Goal: Task Accomplishment & Management: Manage account settings

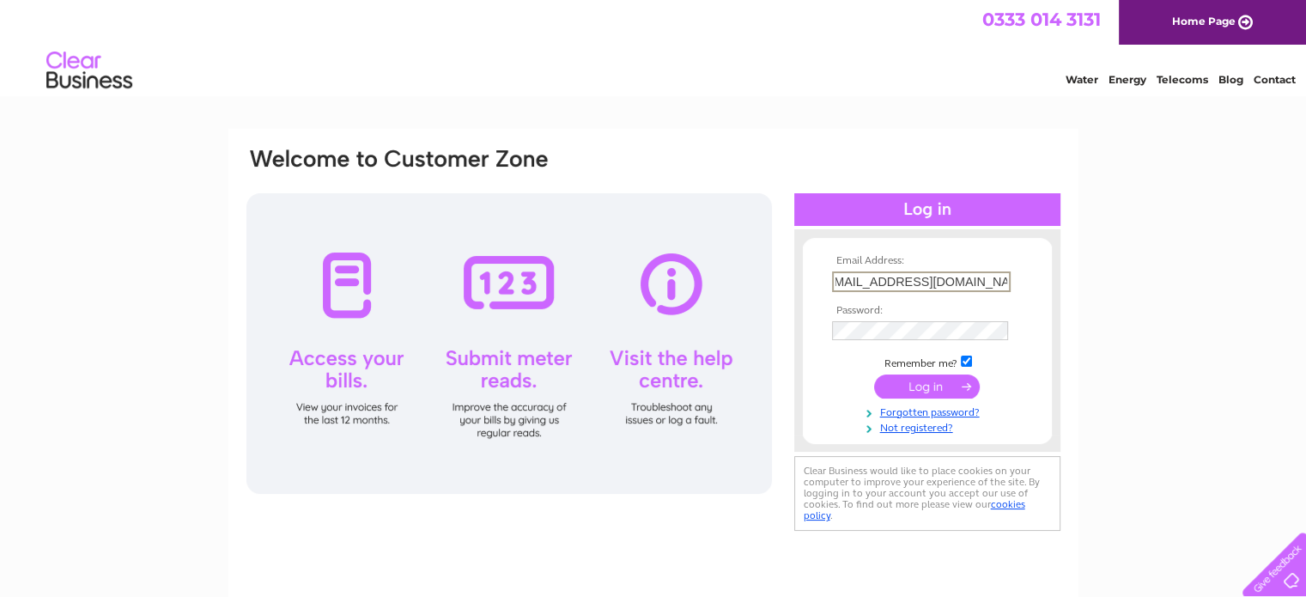
scroll to position [0, 30]
type input "reservations@cairnhotelbathgate.net"
click at [932, 374] on input "submit" at bounding box center [927, 385] width 106 height 24
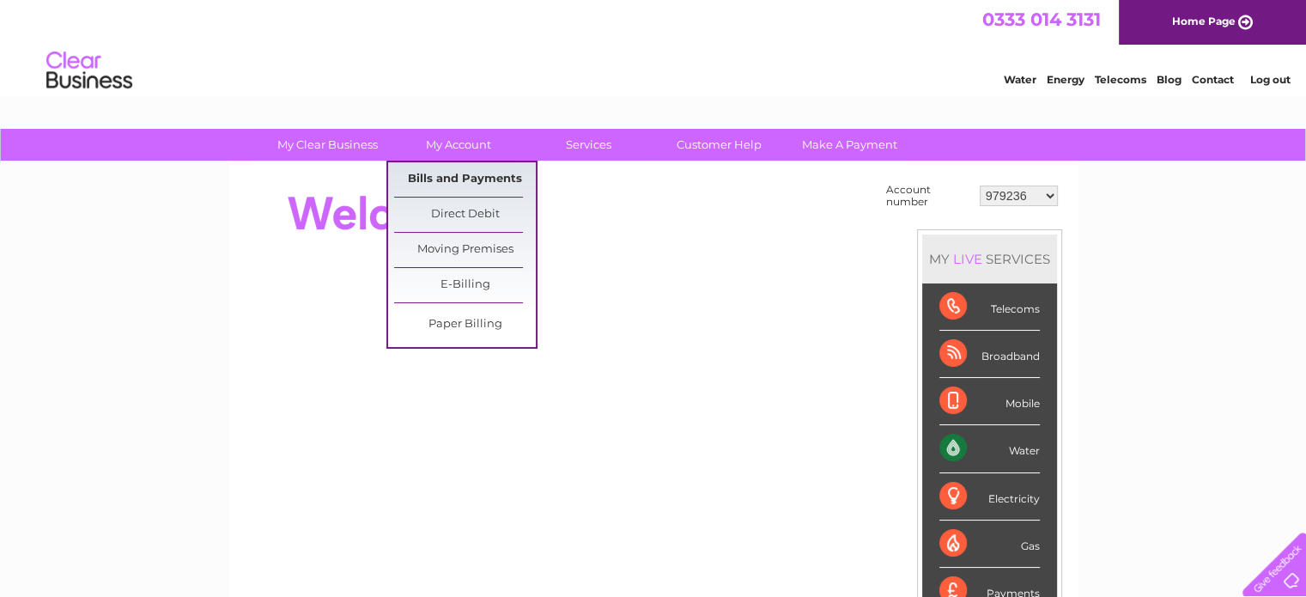
click at [481, 169] on link "Bills and Payments" at bounding box center [465, 179] width 142 height 34
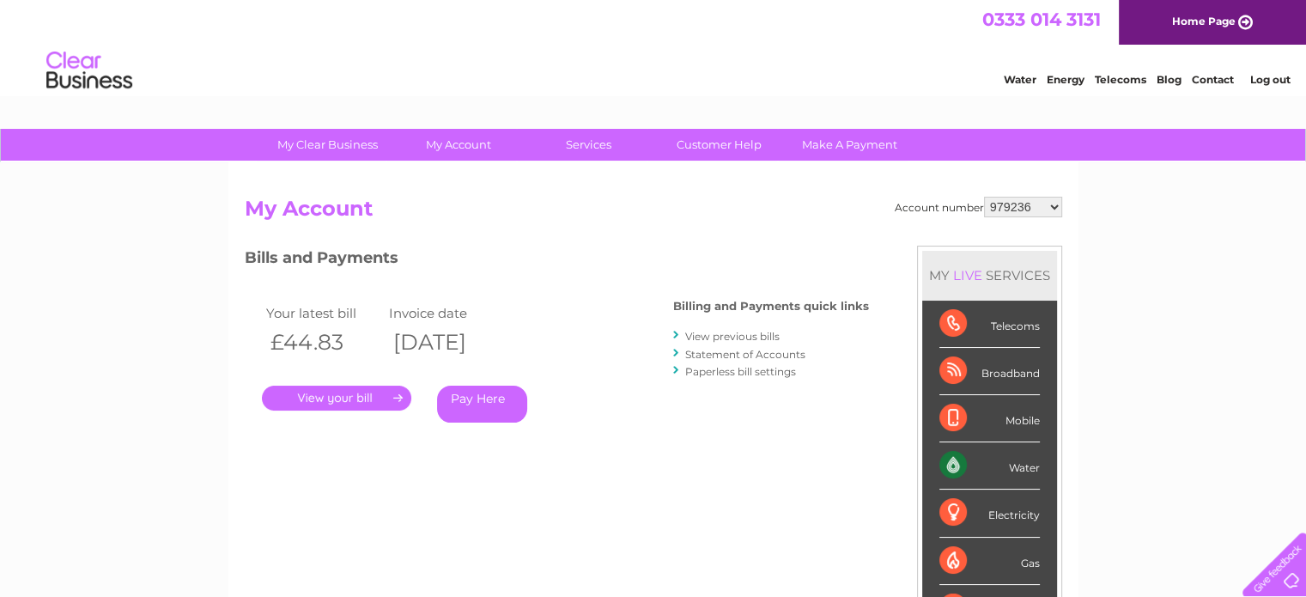
click at [1032, 205] on select "979236 989531 989532 989533 1126608 1142314 30280968 30306267 30308410" at bounding box center [1023, 207] width 78 height 21
click at [330, 397] on link "." at bounding box center [336, 397] width 149 height 25
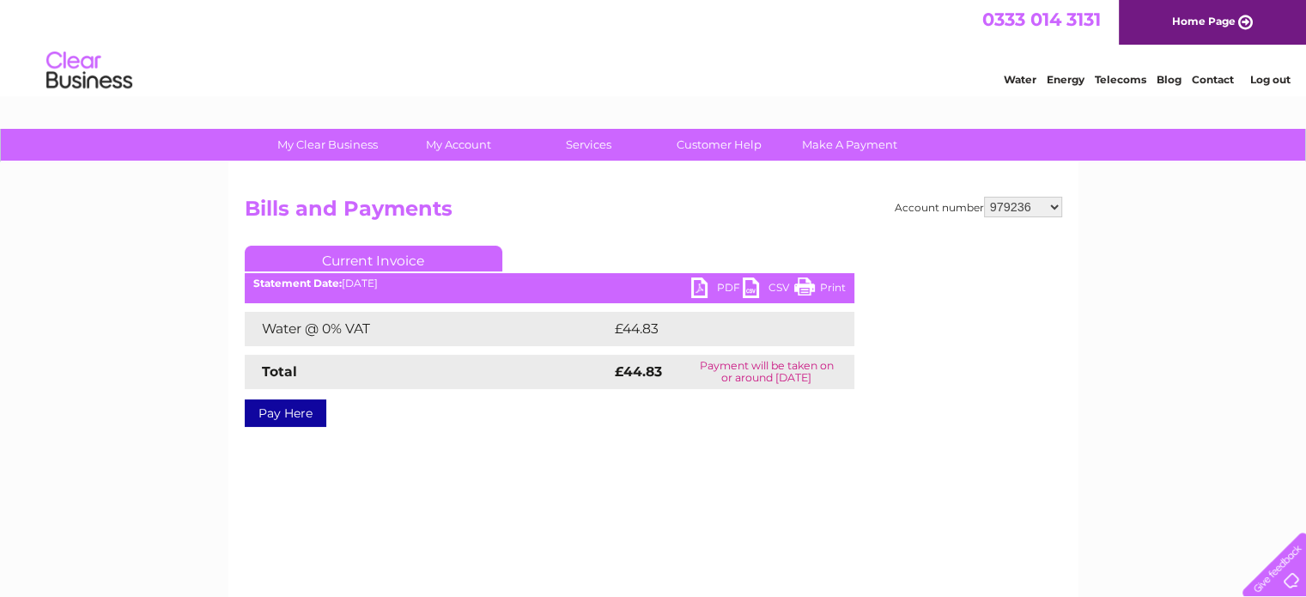
click at [714, 284] on link "PDF" at bounding box center [717, 289] width 52 height 25
click at [1047, 199] on select "979236 989531 989532 989533 1126608 1142314 30280968 30306267 30308410" at bounding box center [1023, 207] width 78 height 21
click at [1056, 203] on select "979236 989531 989532 989533 1126608 1142314 30280968 30306267 30308410" at bounding box center [1023, 207] width 78 height 21
select select "989531"
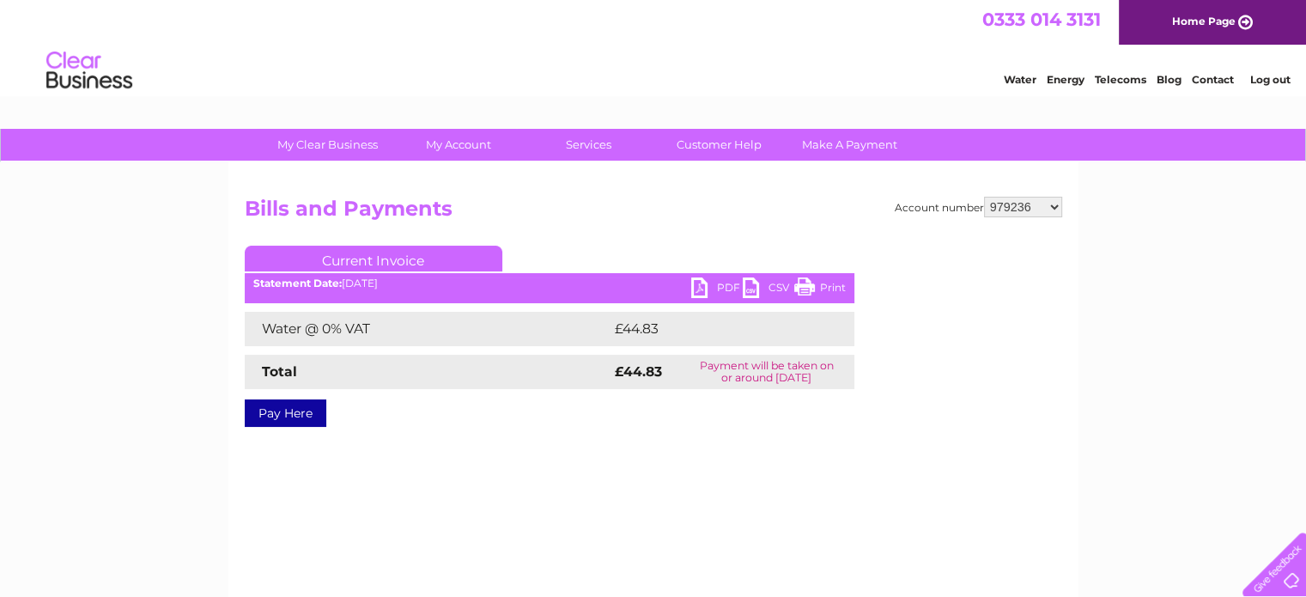
click at [984, 197] on select "979236 989531 989532 989533 1126608 1142314 30280968 30306267 30308410" at bounding box center [1023, 207] width 78 height 21
click at [720, 283] on link "PDF" at bounding box center [717, 289] width 52 height 25
click at [1054, 201] on select "979236 989531 989532 989533 1126608 1142314 30280968 30306267 30308410" at bounding box center [1023, 207] width 78 height 21
select select "989532"
click at [984, 197] on select "979236 989531 989532 989533 1126608 1142314 30280968 30306267 30308410" at bounding box center [1023, 207] width 78 height 21
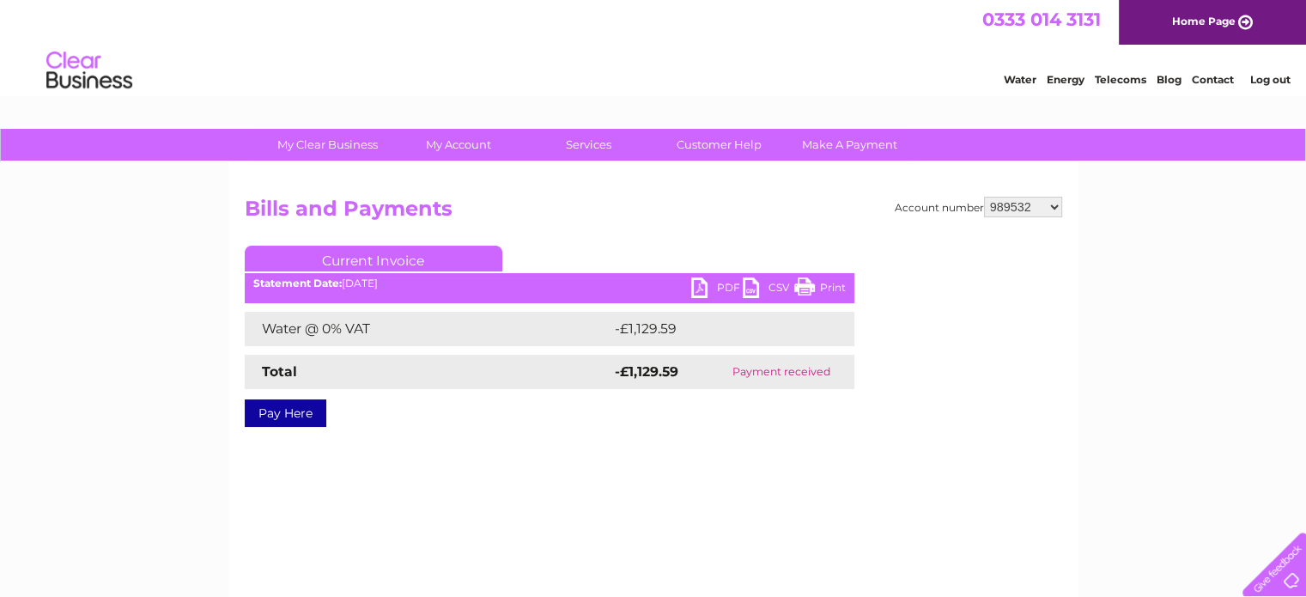
click at [1055, 206] on select "979236 989531 989532 989533 1126608 1142314 30280968 30306267 30308410" at bounding box center [1023, 207] width 78 height 21
select select "989533"
click at [984, 197] on select "979236 989531 989532 989533 1126608 1142314 30280968 30306267 30308410" at bounding box center [1023, 207] width 78 height 21
click at [716, 286] on link "PDF" at bounding box center [717, 289] width 52 height 25
click at [722, 288] on link "PDF" at bounding box center [717, 289] width 52 height 25
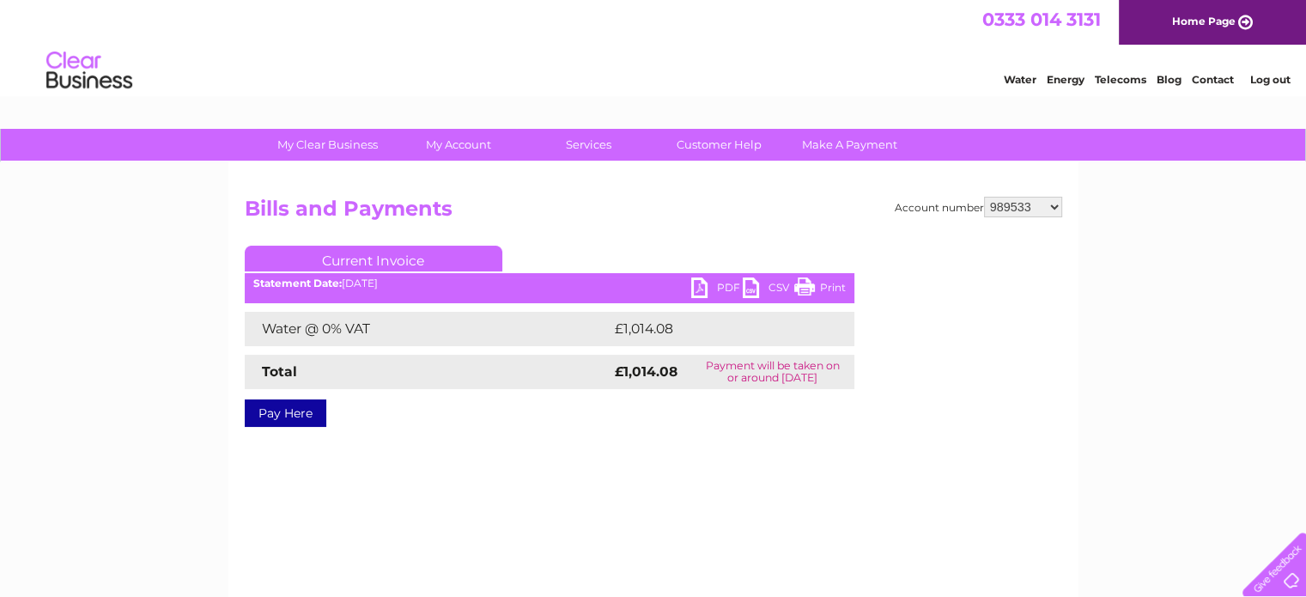
click at [1065, 208] on div "Account number 979236 989531 989532 989533 1126608 1142314 30280968 30306267 30…" at bounding box center [653, 402] width 850 height 481
click at [1053, 203] on select "979236 989531 989532 989533 1126608 1142314 30280968 30306267 30308410" at bounding box center [1023, 207] width 78 height 21
select select "1126608"
click at [984, 197] on select "979236 989531 989532 989533 1126608 1142314 30280968 30306267 30308410" at bounding box center [1023, 207] width 78 height 21
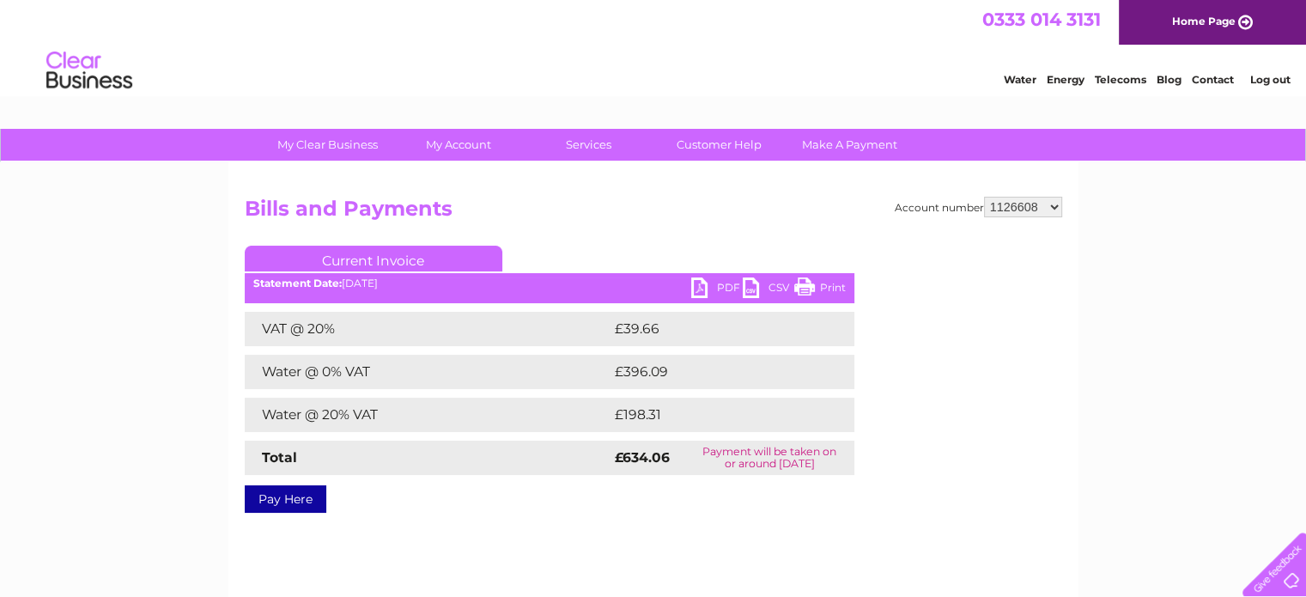
click at [1051, 203] on select "979236 989531 989532 989533 1126608 1142314 30280968 30306267 30308410" at bounding box center [1023, 207] width 78 height 21
click at [713, 283] on link "PDF" at bounding box center [717, 289] width 52 height 25
click at [1052, 202] on select "979236 989531 989532 989533 1126608 1142314 30280968 30306267 30308410" at bounding box center [1023, 207] width 78 height 21
select select "1142314"
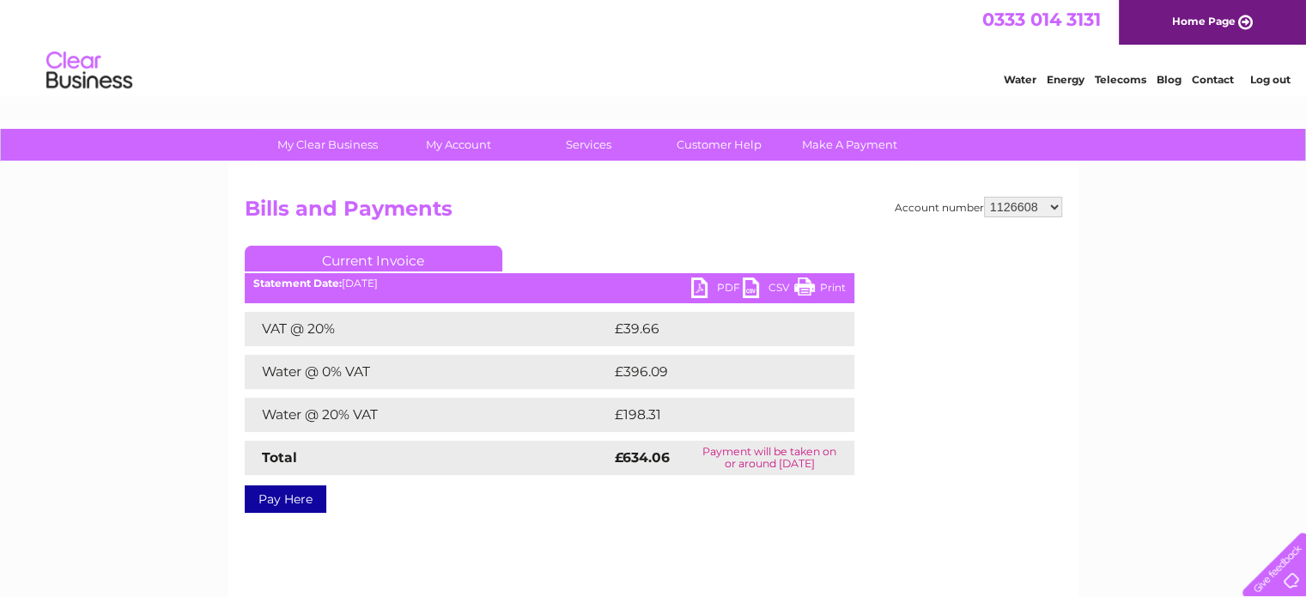
click at [984, 197] on select "979236 989531 989532 989533 1126608 1142314 30280968 30306267 30308410" at bounding box center [1023, 207] width 78 height 21
click at [1049, 205] on select "979236 989531 989532 989533 1126608 1142314 30280968 30306267 30308410" at bounding box center [1023, 207] width 78 height 21
select select "30280968"
click at [984, 197] on select "979236 989531 989532 989533 1126608 1142314 30280968 30306267 30308410" at bounding box center [1023, 207] width 78 height 21
click at [719, 285] on link "PDF" at bounding box center [717, 289] width 52 height 25
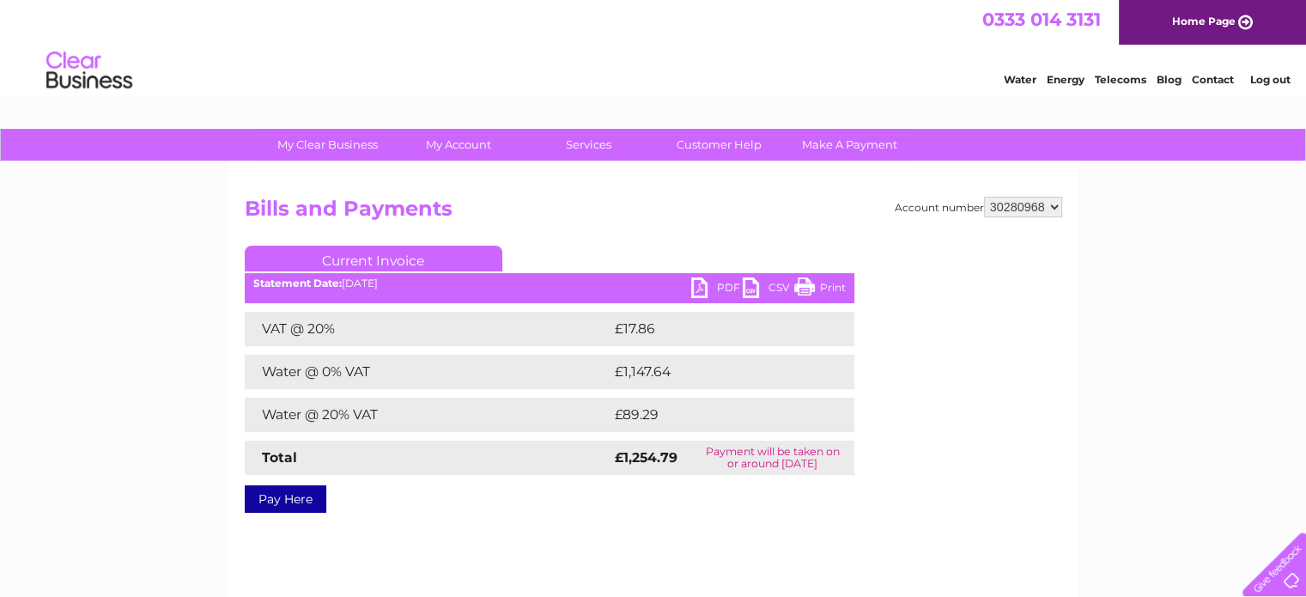
click at [1058, 205] on select "979236 989531 989532 989533 1126608 1142314 30280968 30306267 30308410" at bounding box center [1023, 207] width 78 height 21
select select "30306267"
click at [984, 197] on select "979236 989531 989532 989533 1126608 1142314 30280968 30306267 30308410" at bounding box center [1023, 207] width 78 height 21
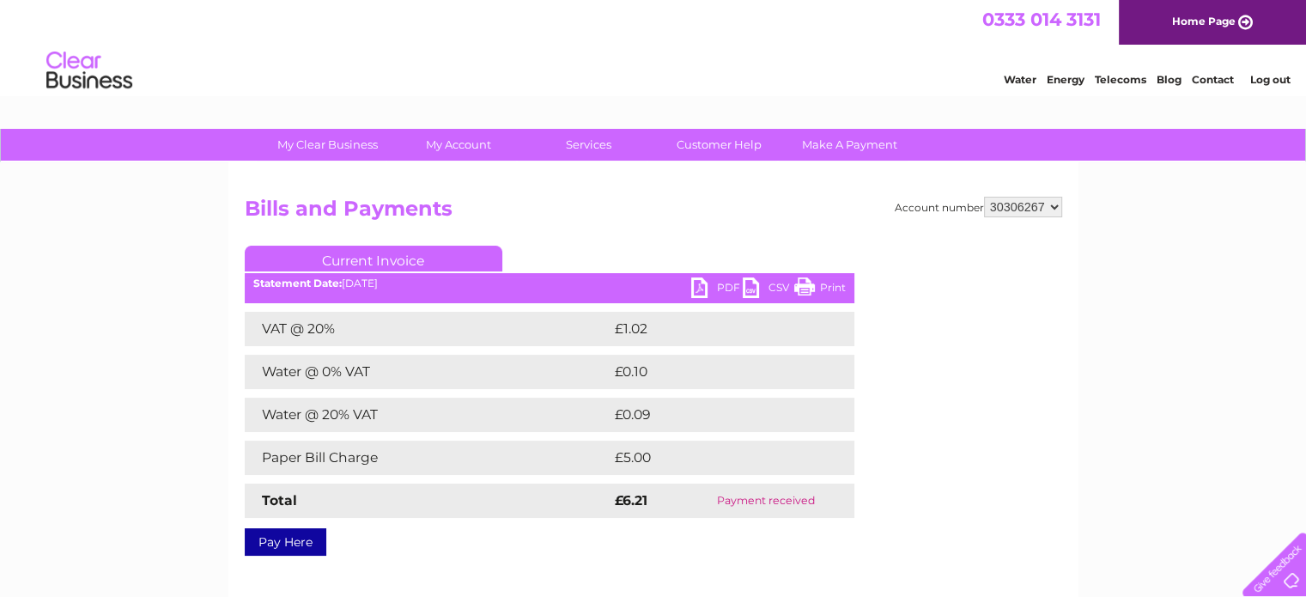
click at [1049, 203] on select "979236 989531 989532 989533 1126608 1142314 30280968 30306267 30308410" at bounding box center [1023, 207] width 78 height 21
select select "30308410"
click at [984, 197] on select "979236 989531 989532 989533 1126608 1142314 30280968 30306267 30308410" at bounding box center [1023, 207] width 78 height 21
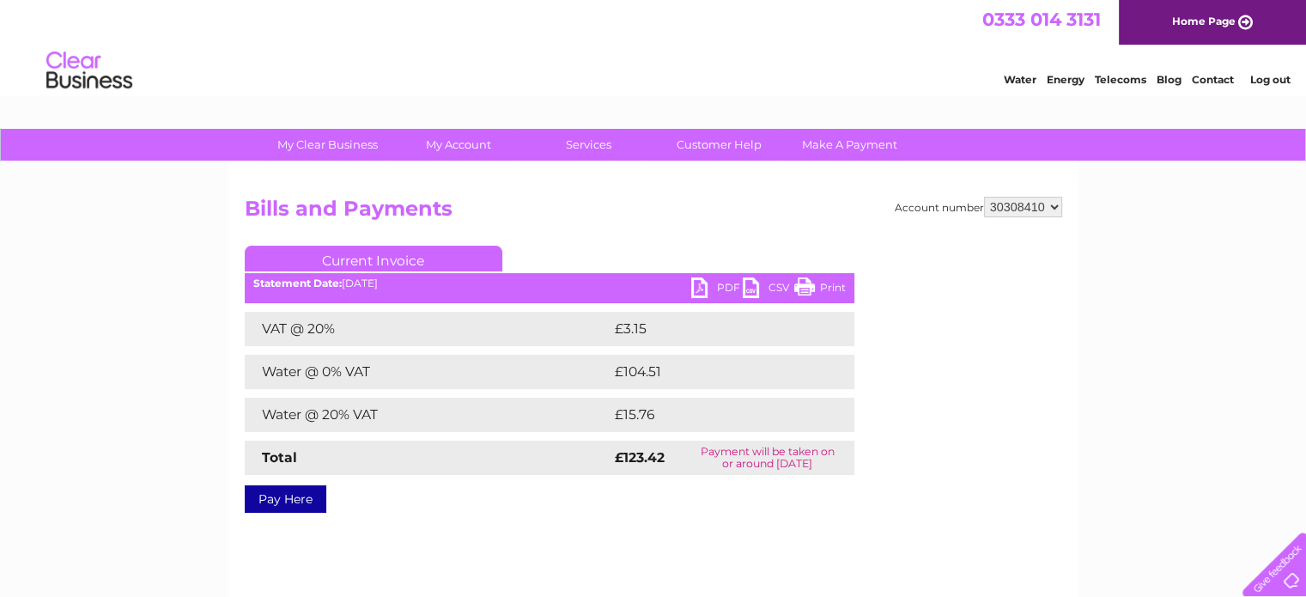
click at [720, 279] on link "PDF" at bounding box center [717, 289] width 52 height 25
click at [1091, 344] on div "My Clear Business Login Details My Details My Preferences Link Account My Accou…" at bounding box center [653, 533] width 1306 height 808
click at [1058, 203] on select "979236 989531 989532 989533 1126608 1142314 30280968 30306267 30308410" at bounding box center [1023, 207] width 78 height 21
select select "1142314"
click at [984, 197] on select "979236 989531 989532 989533 1126608 1142314 30280968 30306267 30308410" at bounding box center [1023, 207] width 78 height 21
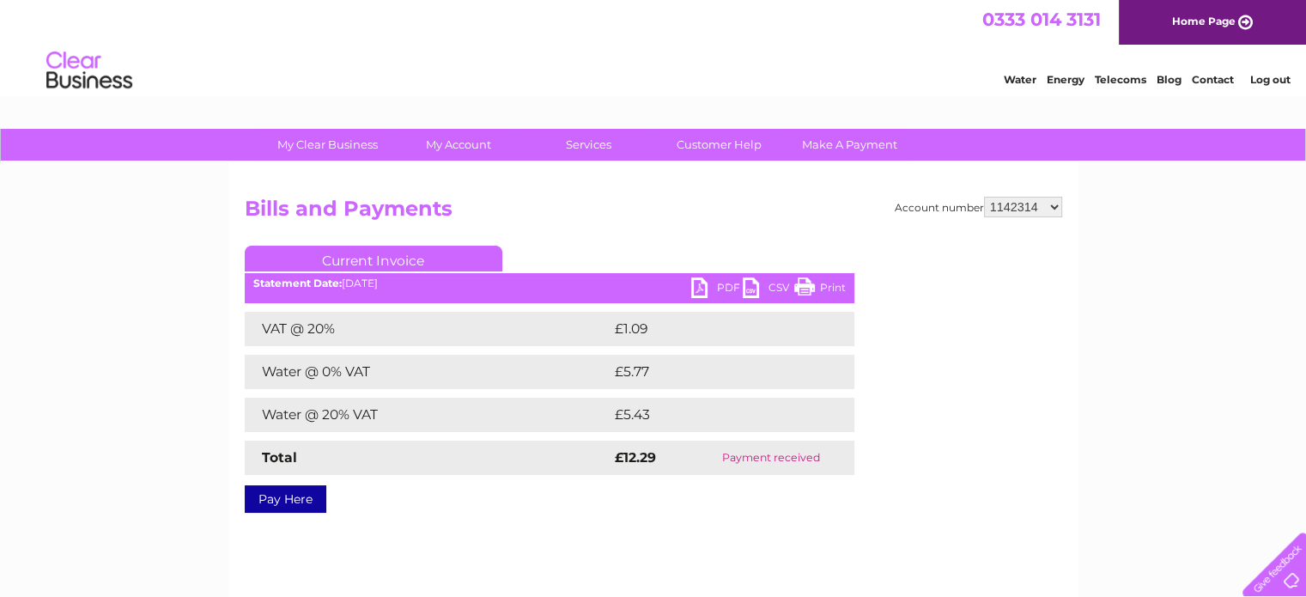
click at [574, 267] on ul "Current Invoice" at bounding box center [550, 262] width 610 height 32
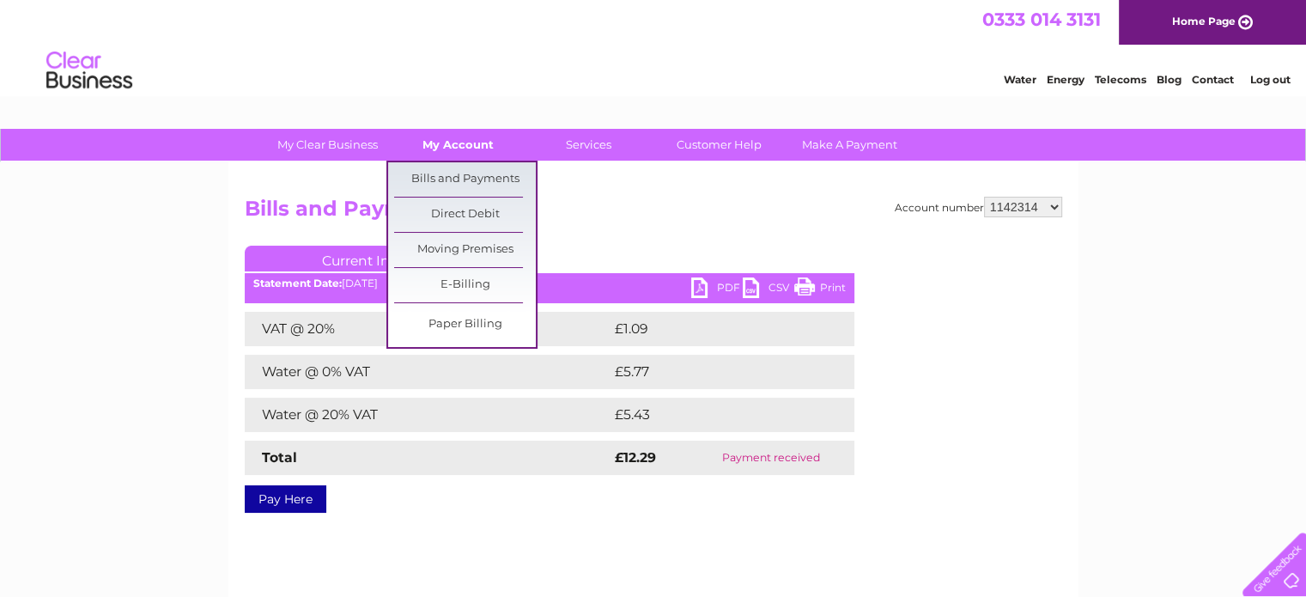
click at [449, 147] on link "My Account" at bounding box center [458, 145] width 142 height 32
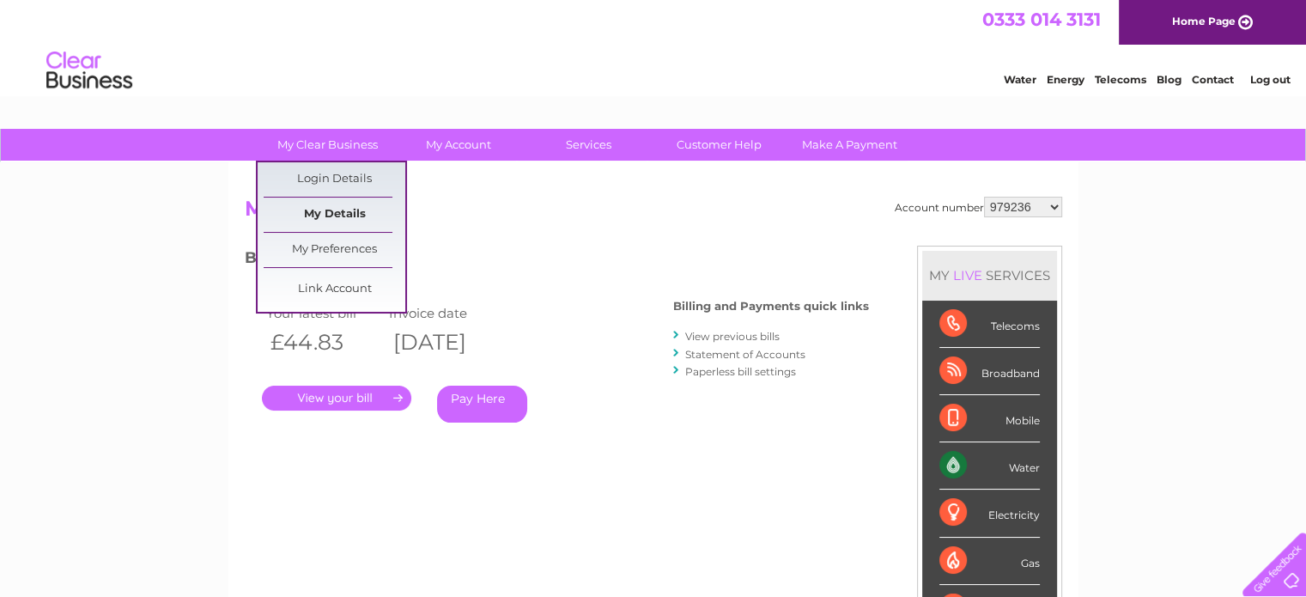
click at [318, 209] on link "My Details" at bounding box center [335, 214] width 142 height 34
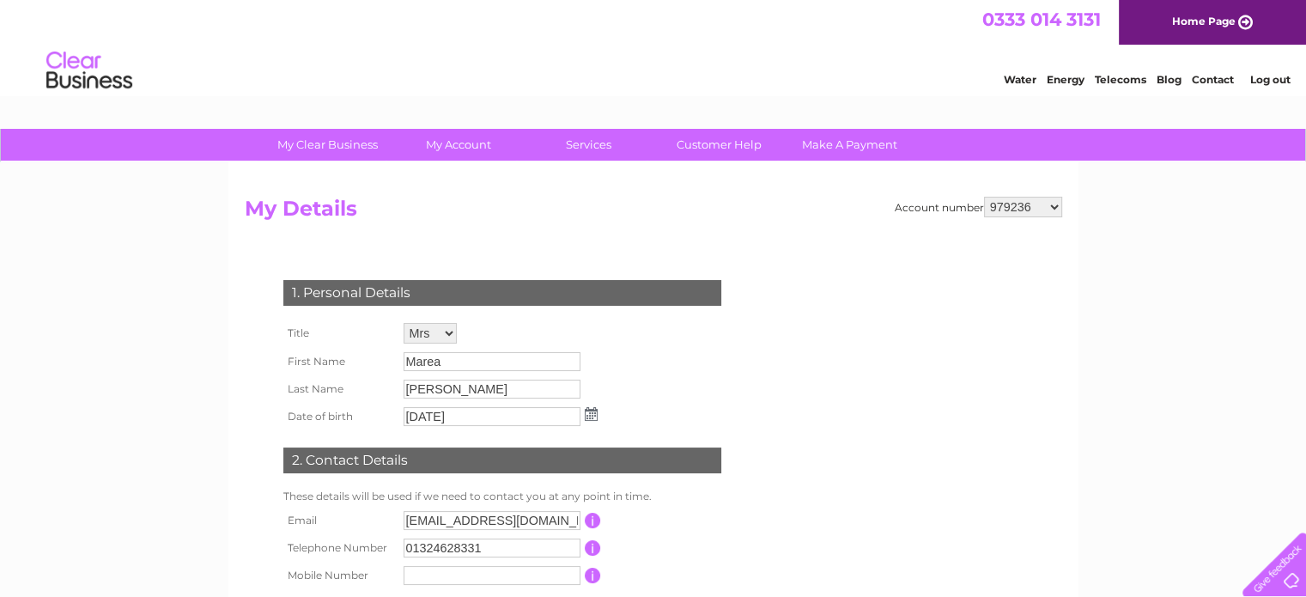
click at [1049, 201] on select "979236 989531 989532 989533 1126608 1142314 30280968 30306267 30308410" at bounding box center [1023, 207] width 78 height 21
select select "30306267"
click at [984, 197] on select "979236 989531 989532 989533 1126608 1142314 30280968 30306267 30308410" at bounding box center [1023, 207] width 78 height 21
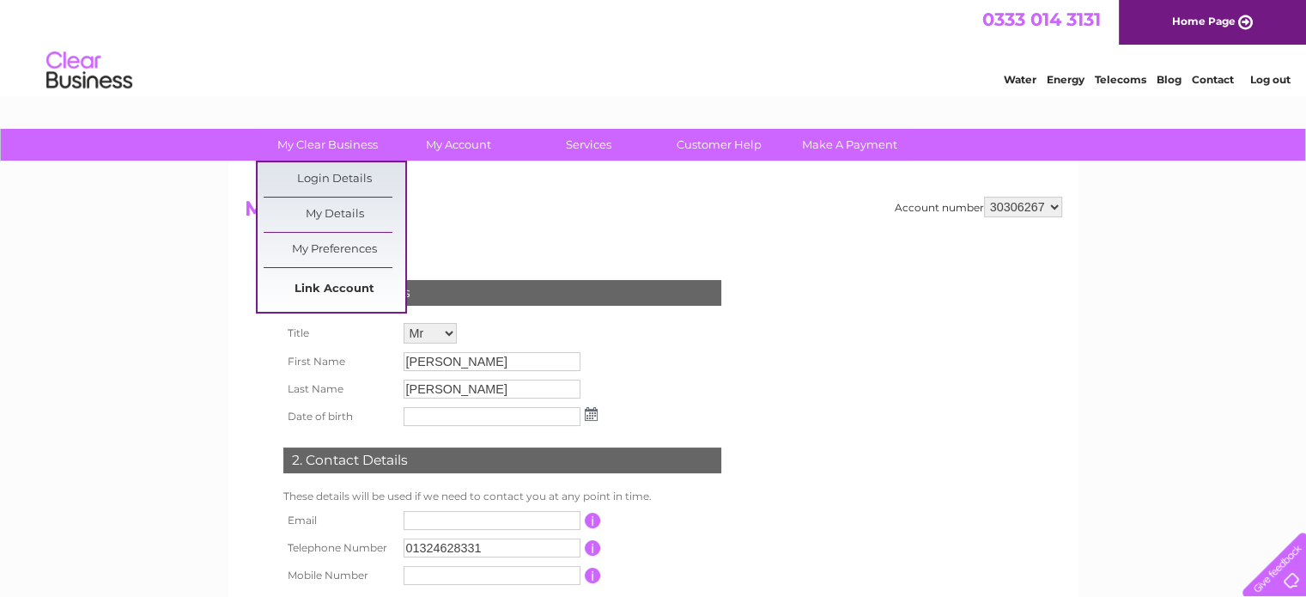
click at [340, 291] on link "Link Account" at bounding box center [335, 289] width 142 height 34
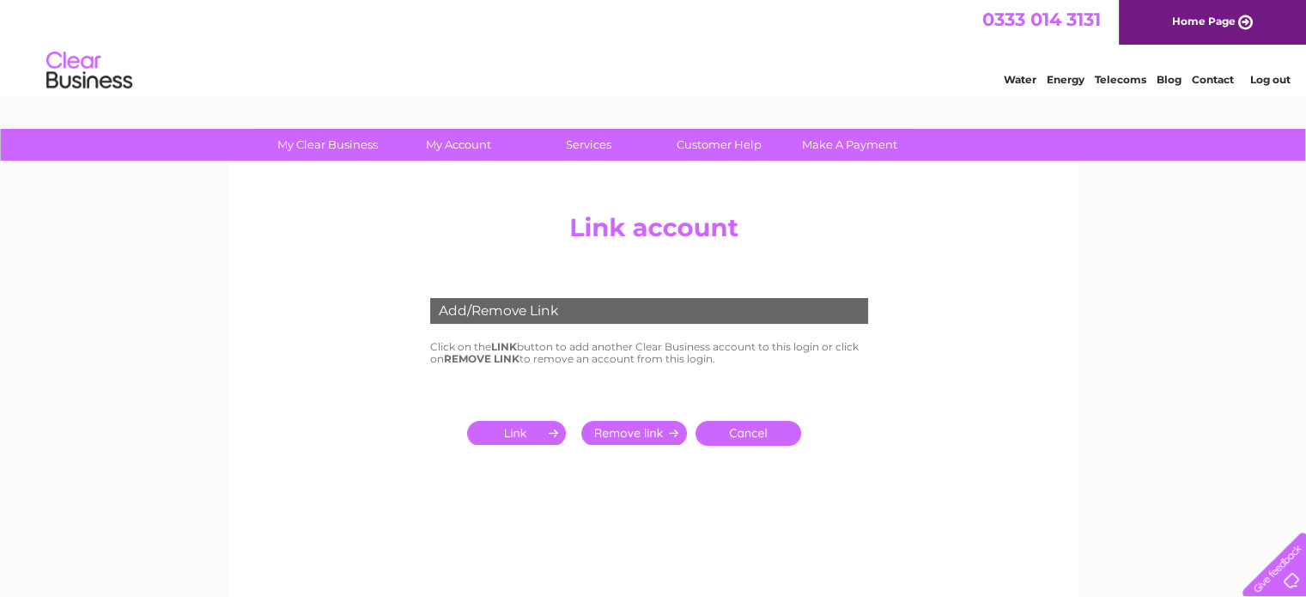
click at [647, 434] on input "submit" at bounding box center [634, 433] width 106 height 24
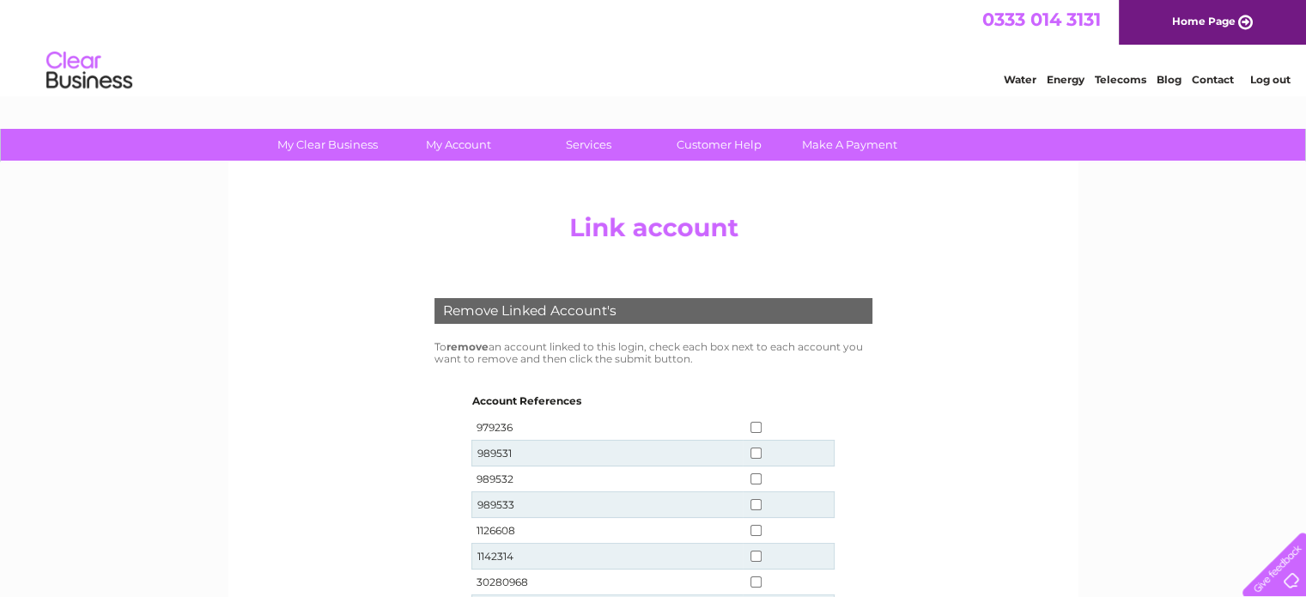
scroll to position [429, 0]
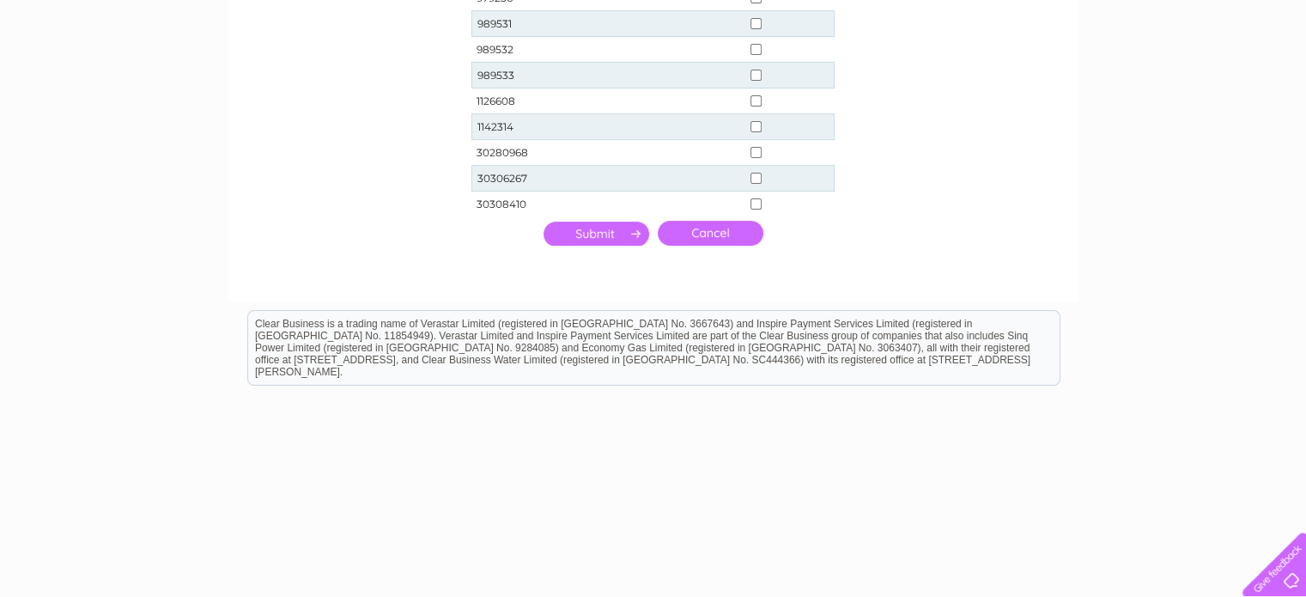
click at [756, 176] on input "checkbox" at bounding box center [755, 178] width 11 height 11
checkbox input "true"
click at [755, 123] on input "checkbox" at bounding box center [755, 126] width 11 height 11
checkbox input "true"
click at [589, 229] on input "submit" at bounding box center [596, 234] width 106 height 24
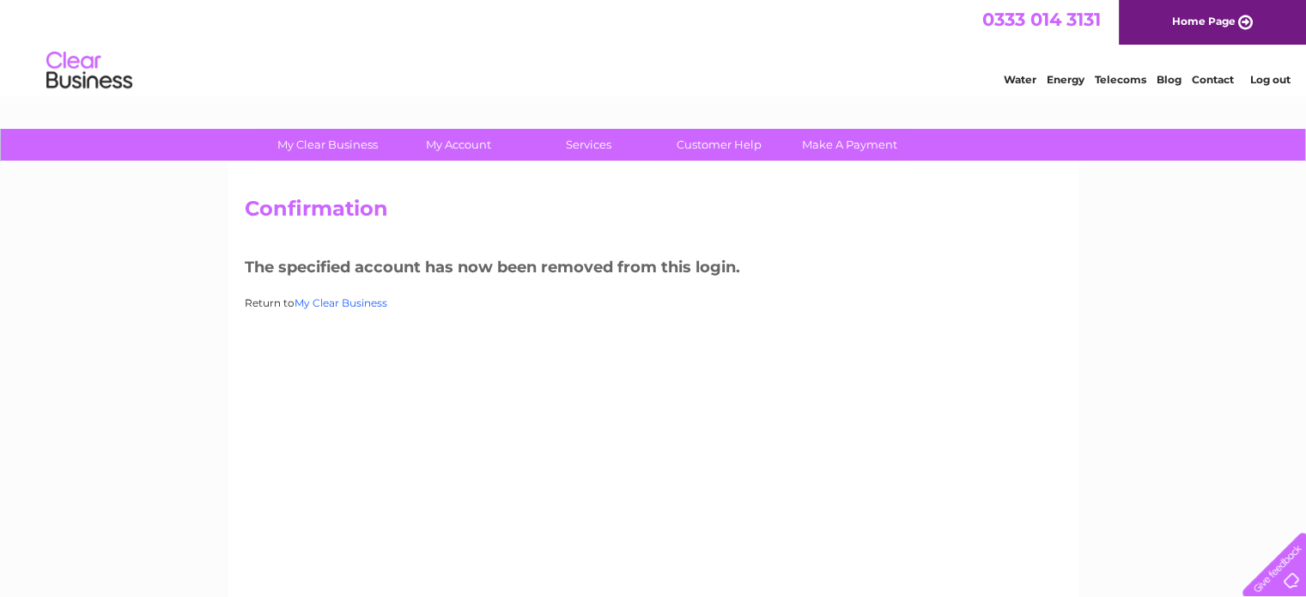
click at [309, 301] on link "My Clear Business" at bounding box center [340, 302] width 93 height 13
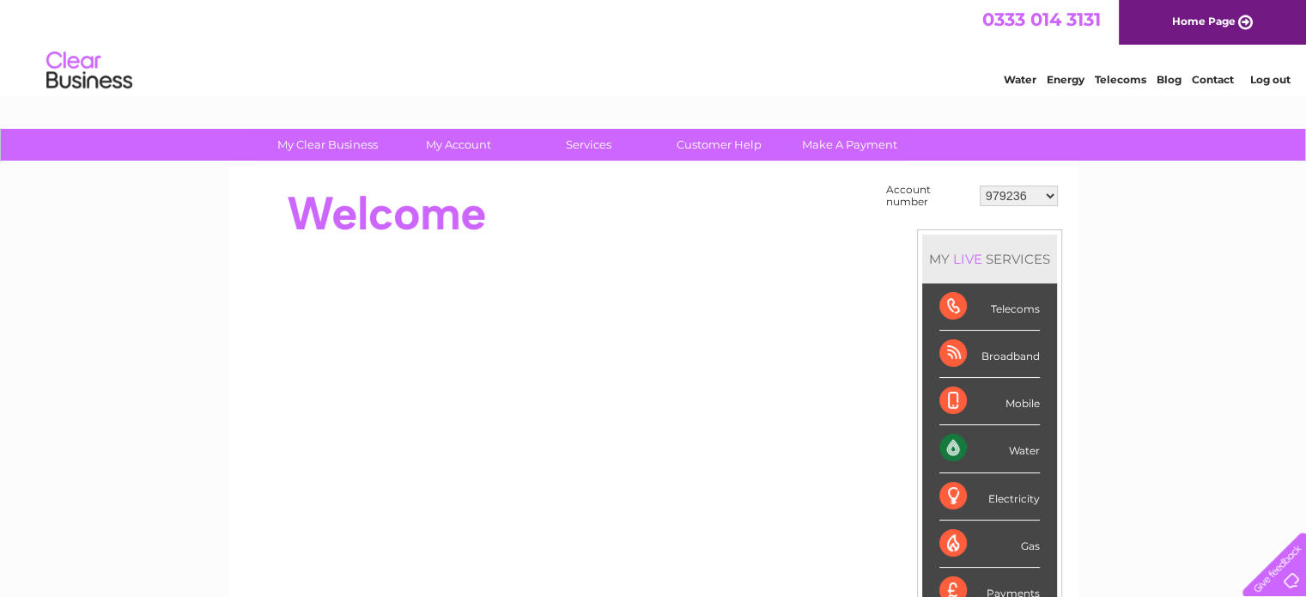
click at [1044, 195] on select "979236 989531 989532 989533 1126608 30280968 30308410" at bounding box center [1019, 195] width 78 height 21
drag, startPoint x: 1123, startPoint y: 267, endPoint x: 1150, endPoint y: 249, distance: 32.9
click at [1048, 199] on select "979236 989531 989532 989533 1126608 30280968 30308410" at bounding box center [1019, 195] width 78 height 21
select select "30280968"
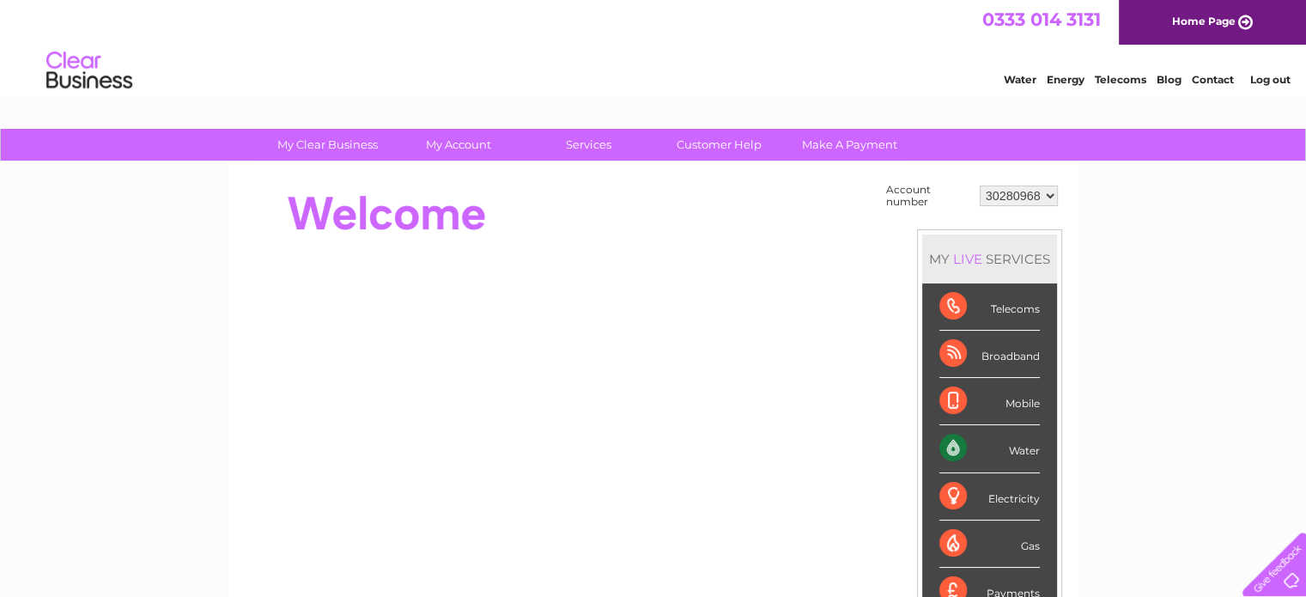
click at [980, 185] on select "979236 989531 989532 989533 1126608 30280968 30308410" at bounding box center [1019, 195] width 78 height 21
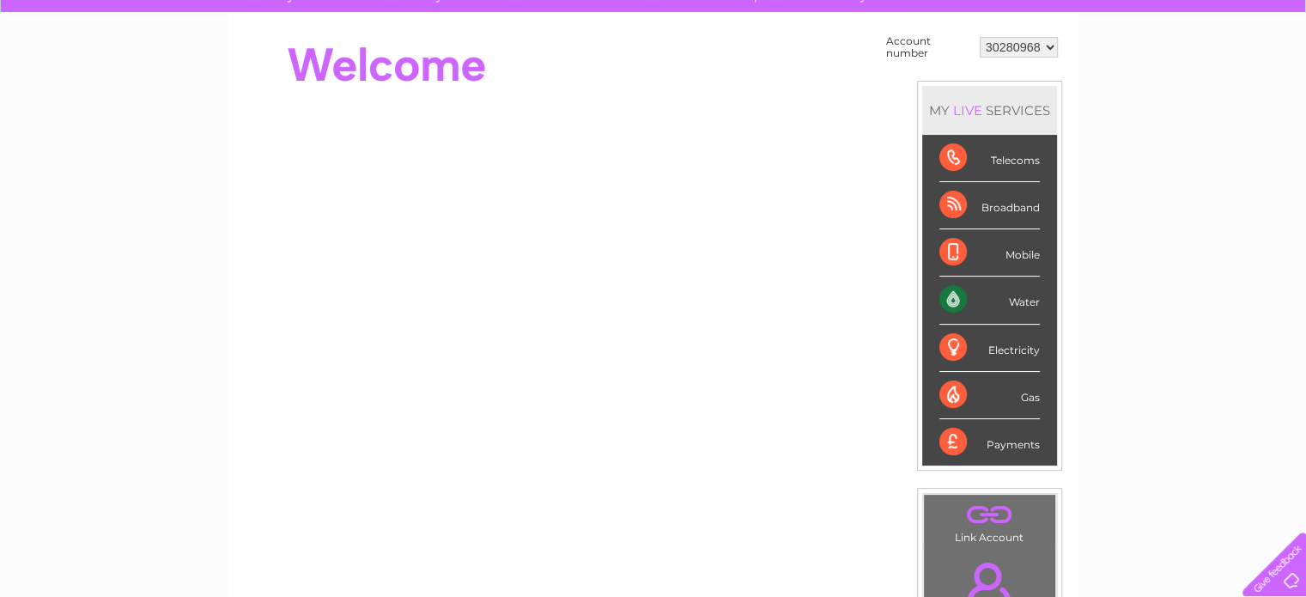
scroll to position [86, 0]
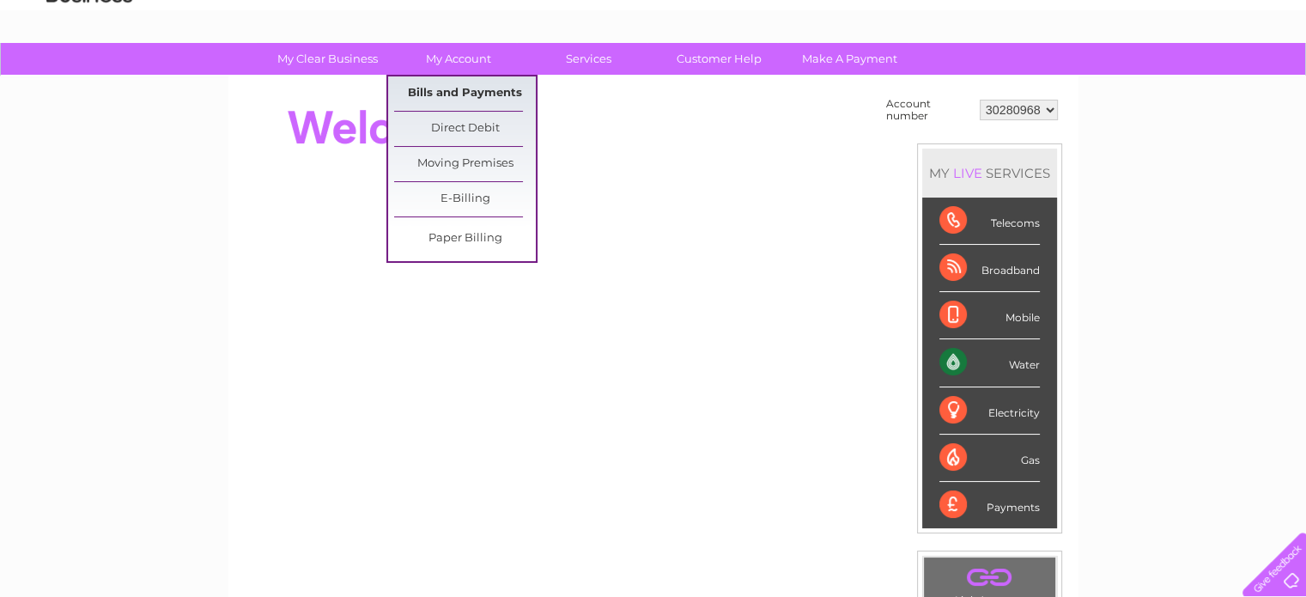
click at [442, 97] on link "Bills and Payments" at bounding box center [465, 93] width 142 height 34
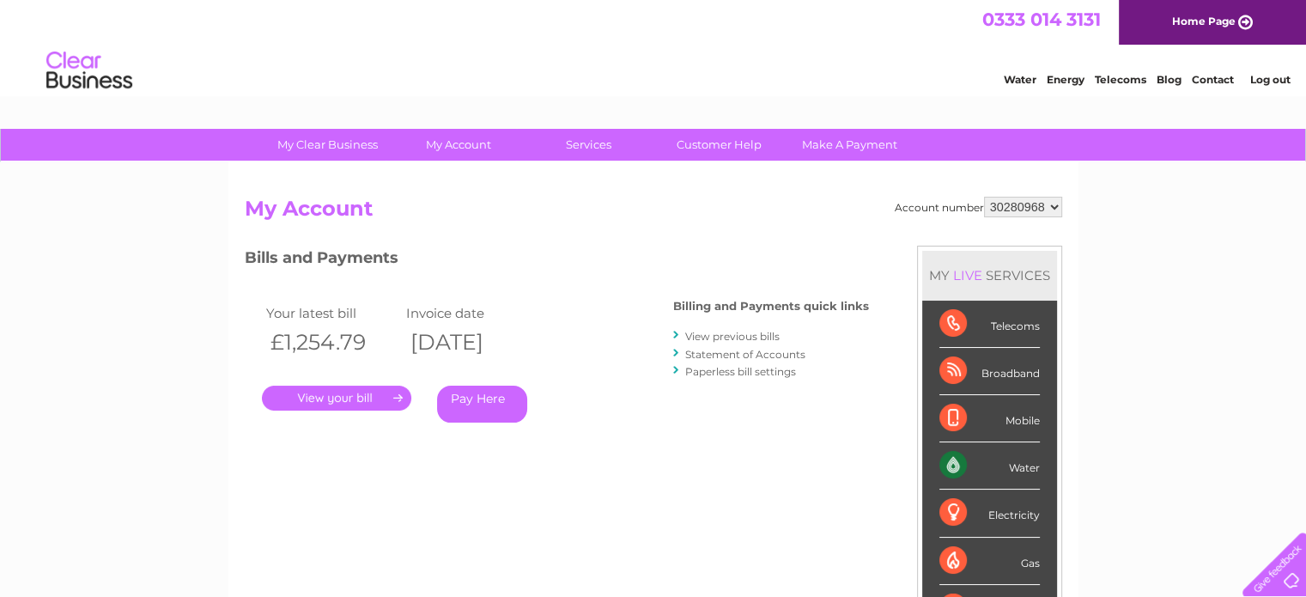
click at [731, 337] on link "View previous bills" at bounding box center [732, 336] width 94 height 13
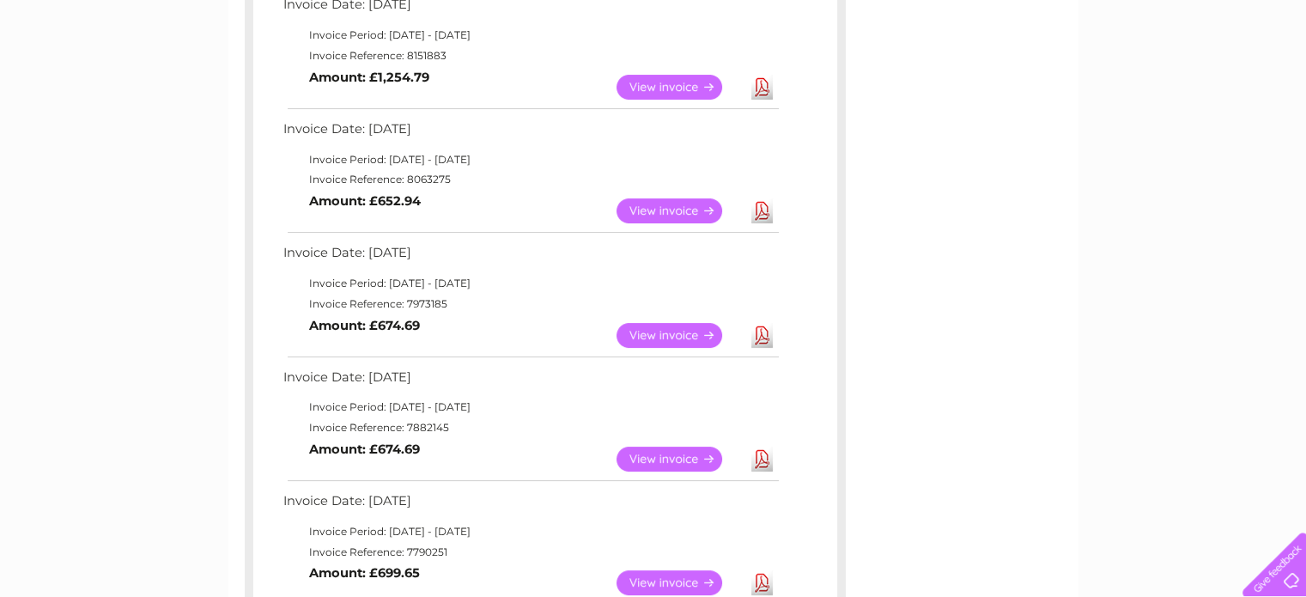
scroll to position [258, 0]
